Goal: Information Seeking & Learning: Learn about a topic

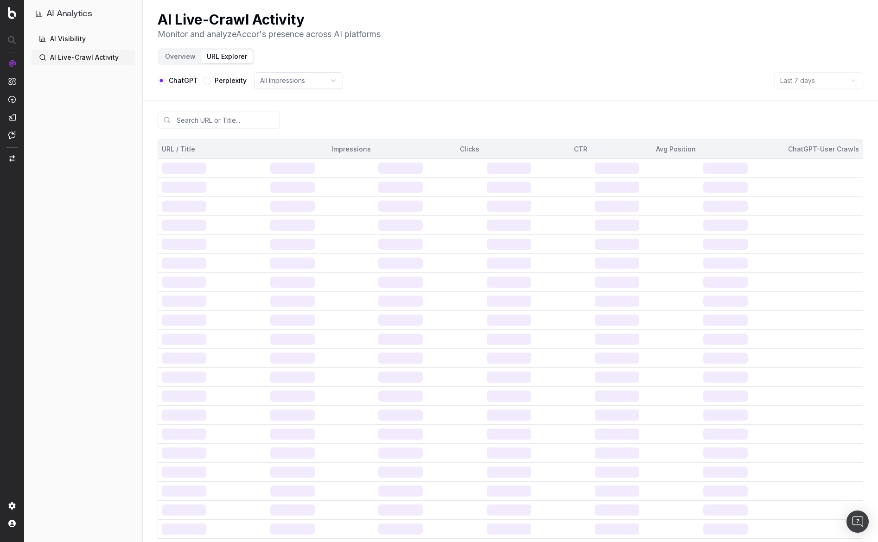
click at [67, 37] on link "AI Visibility" at bounding box center [83, 39] width 103 height 15
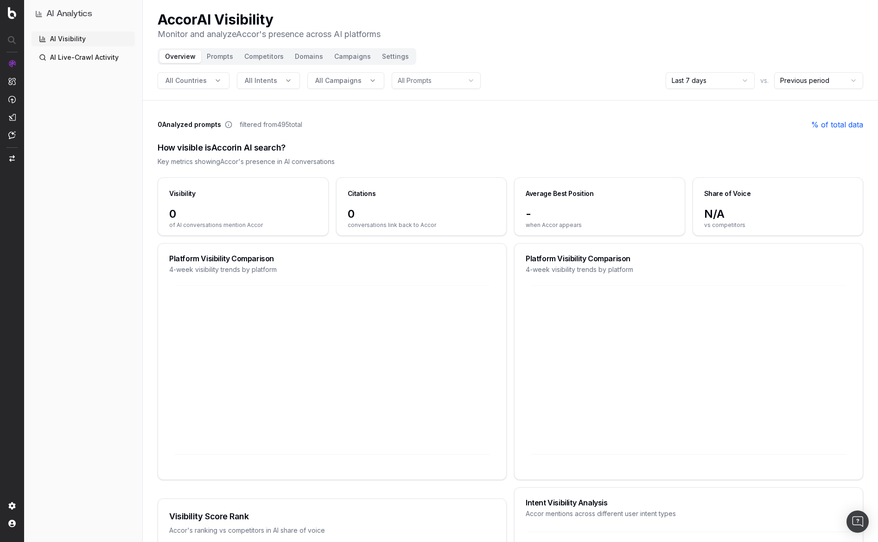
click at [213, 367] on icon at bounding box center [332, 376] width 326 height 183
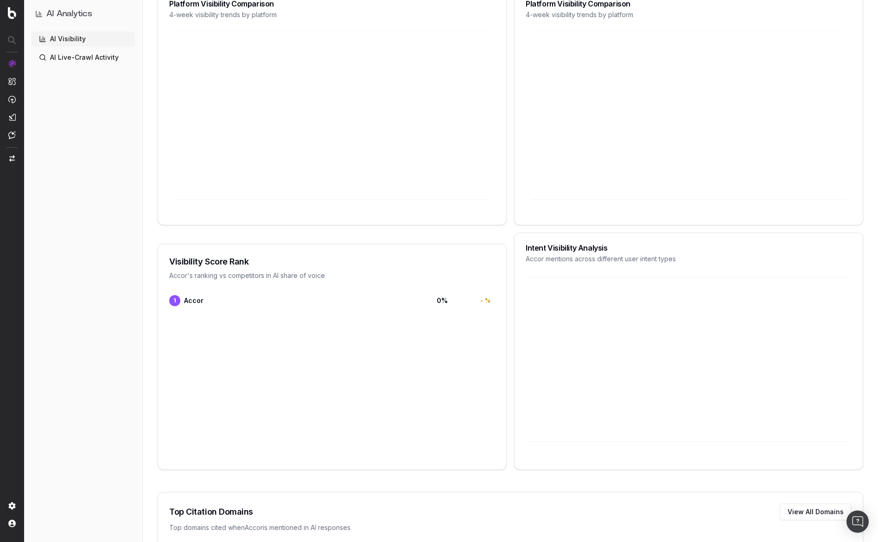
scroll to position [116, 0]
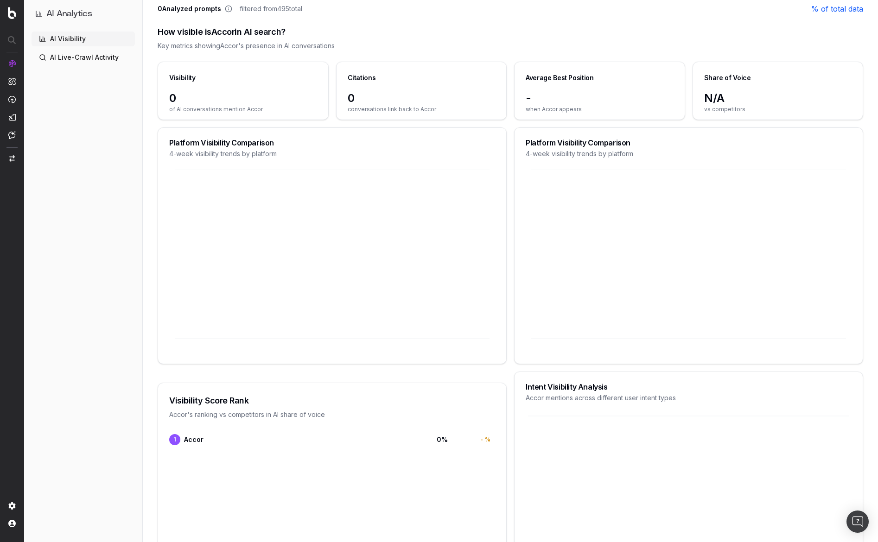
click at [68, 58] on link "AI Live-Crawl Activity" at bounding box center [83, 57] width 103 height 15
